Goal: Task Accomplishment & Management: Manage account settings

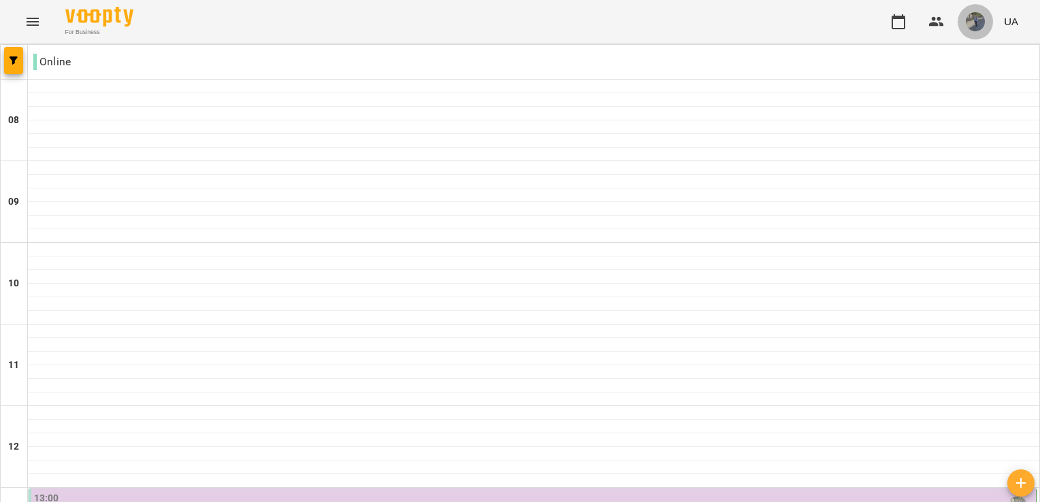
click at [970, 20] on img "button" at bounding box center [975, 21] width 19 height 19
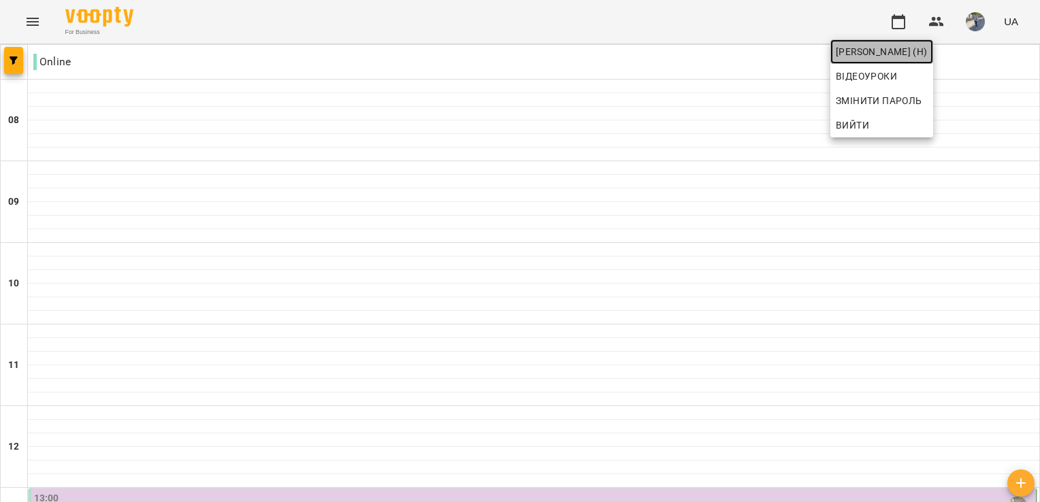
click at [928, 52] on span "[PERSON_NAME] (н)" at bounding box center [882, 52] width 92 height 16
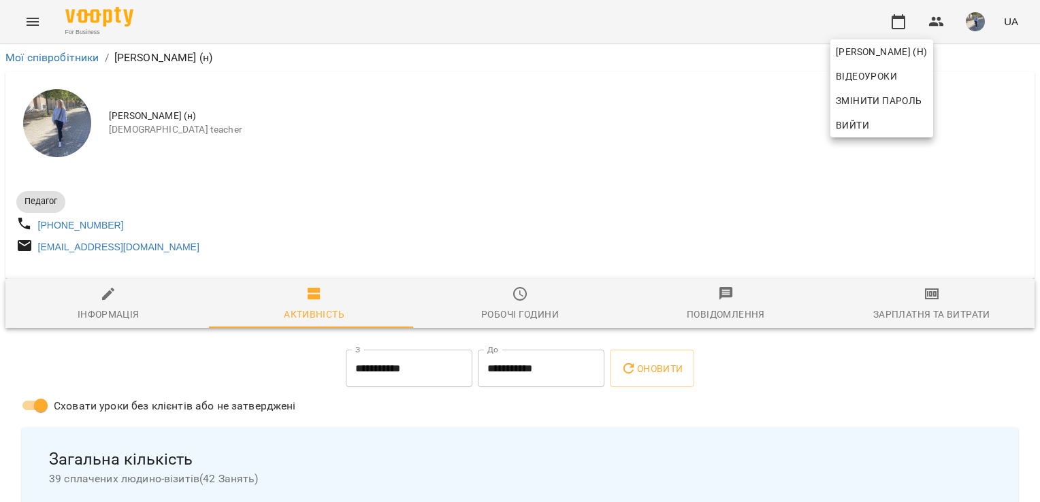
click at [33, 25] on div at bounding box center [520, 251] width 1040 height 502
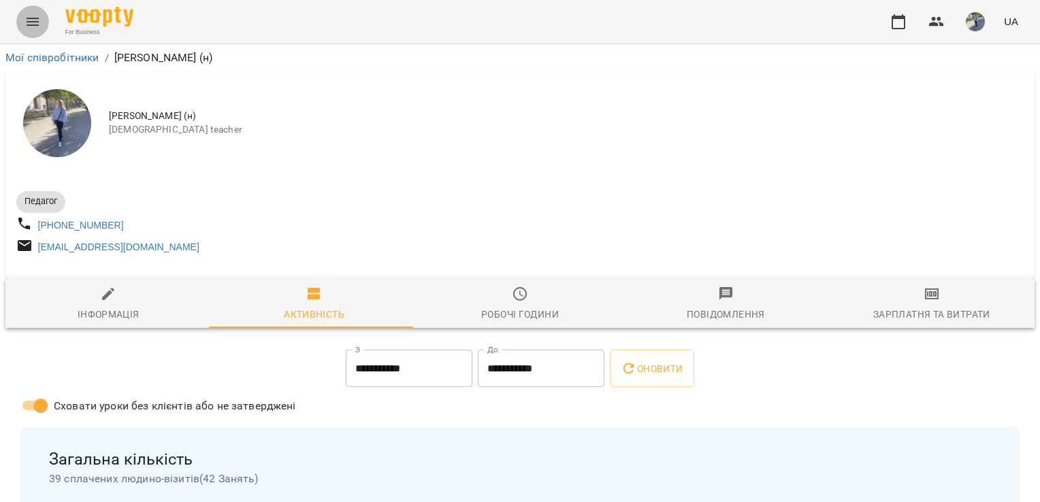
click at [33, 25] on icon "Menu" at bounding box center [33, 22] width 12 height 8
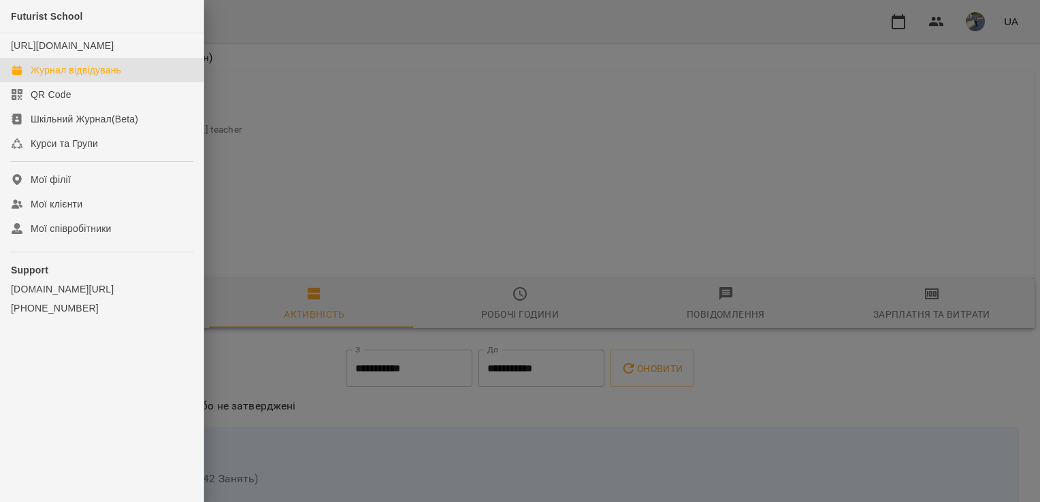
click at [79, 77] on div "Журнал відвідувань" at bounding box center [76, 70] width 91 height 14
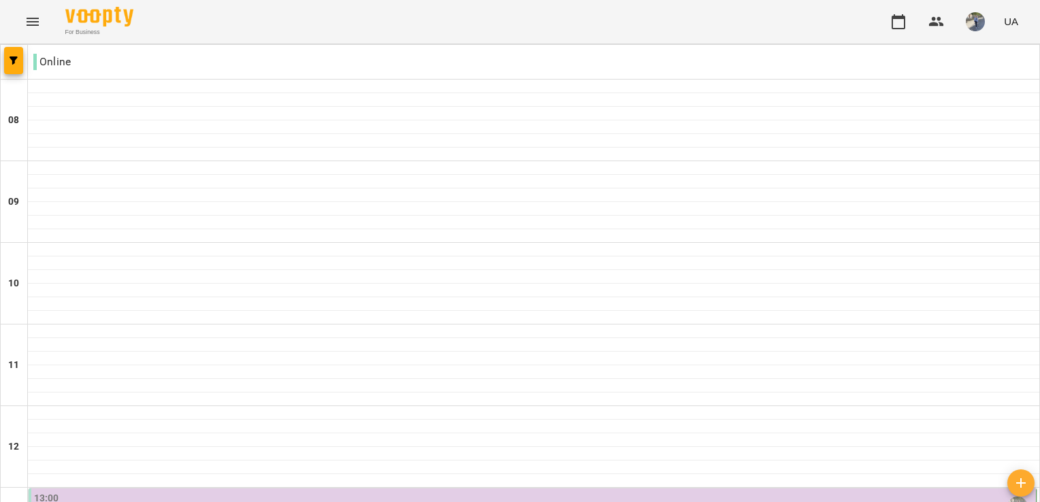
scroll to position [409, 0]
type input "**********"
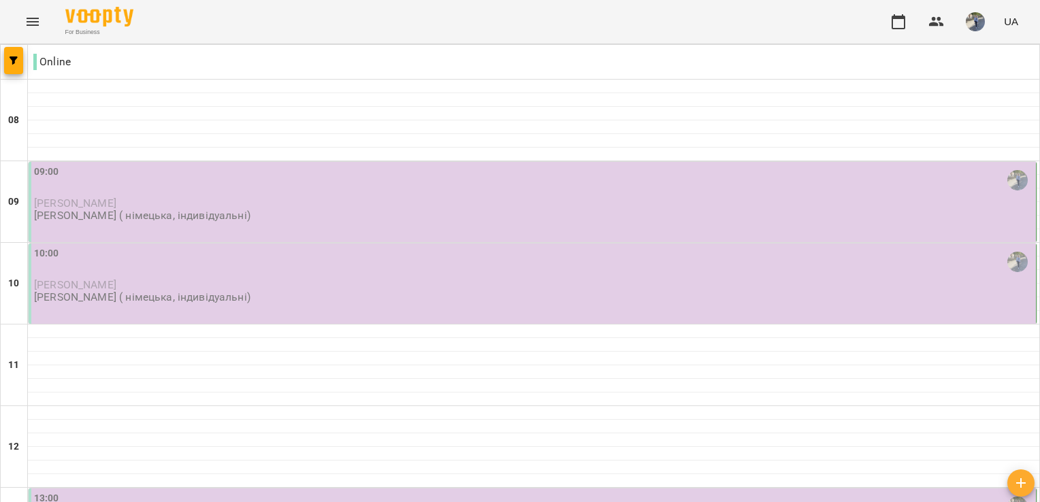
scroll to position [133, 0]
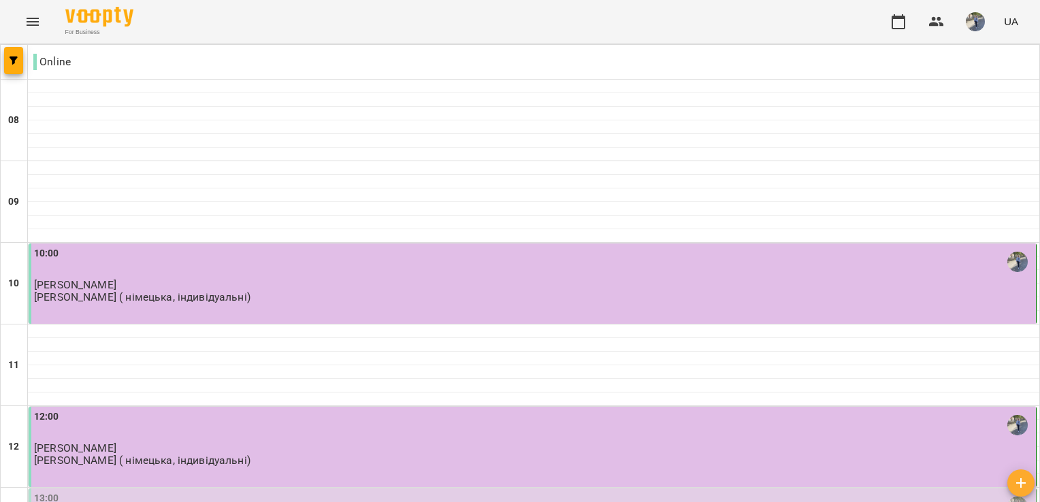
scroll to position [190, 0]
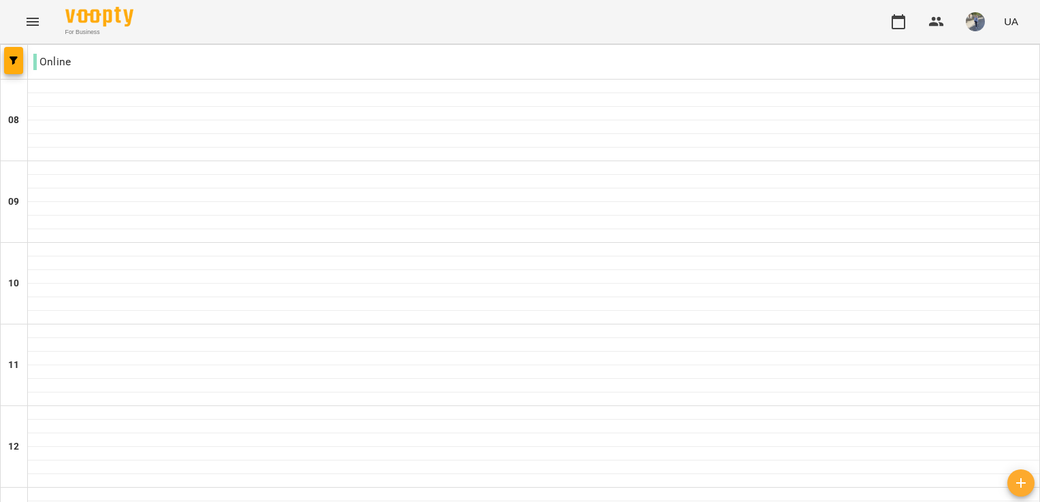
scroll to position [791, 0]
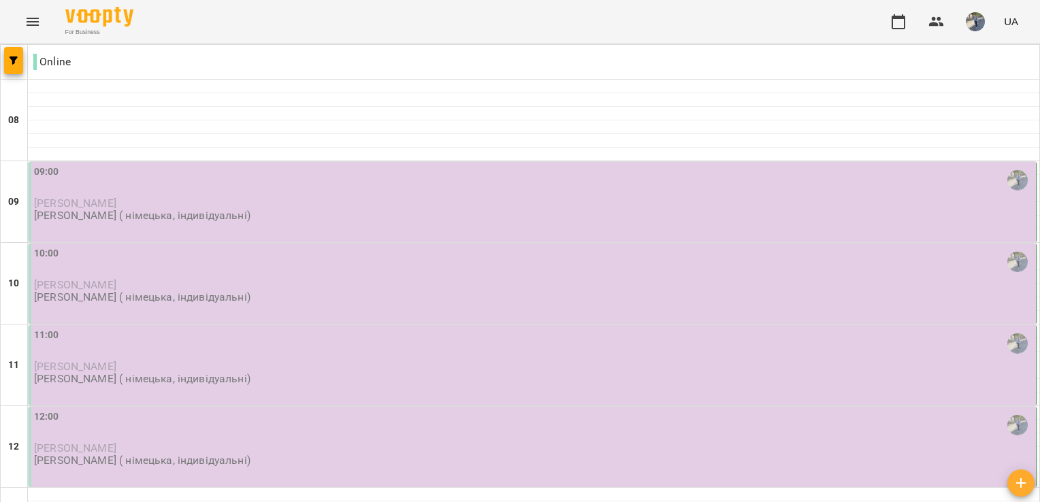
scroll to position [472, 0]
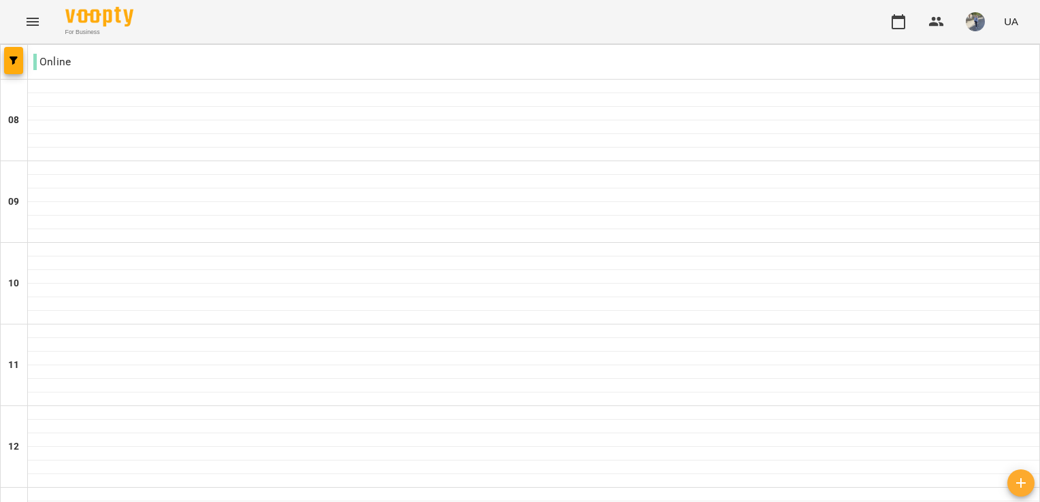
scroll to position [892, 0]
type input "**********"
